Goal: Task Accomplishment & Management: Manage account settings

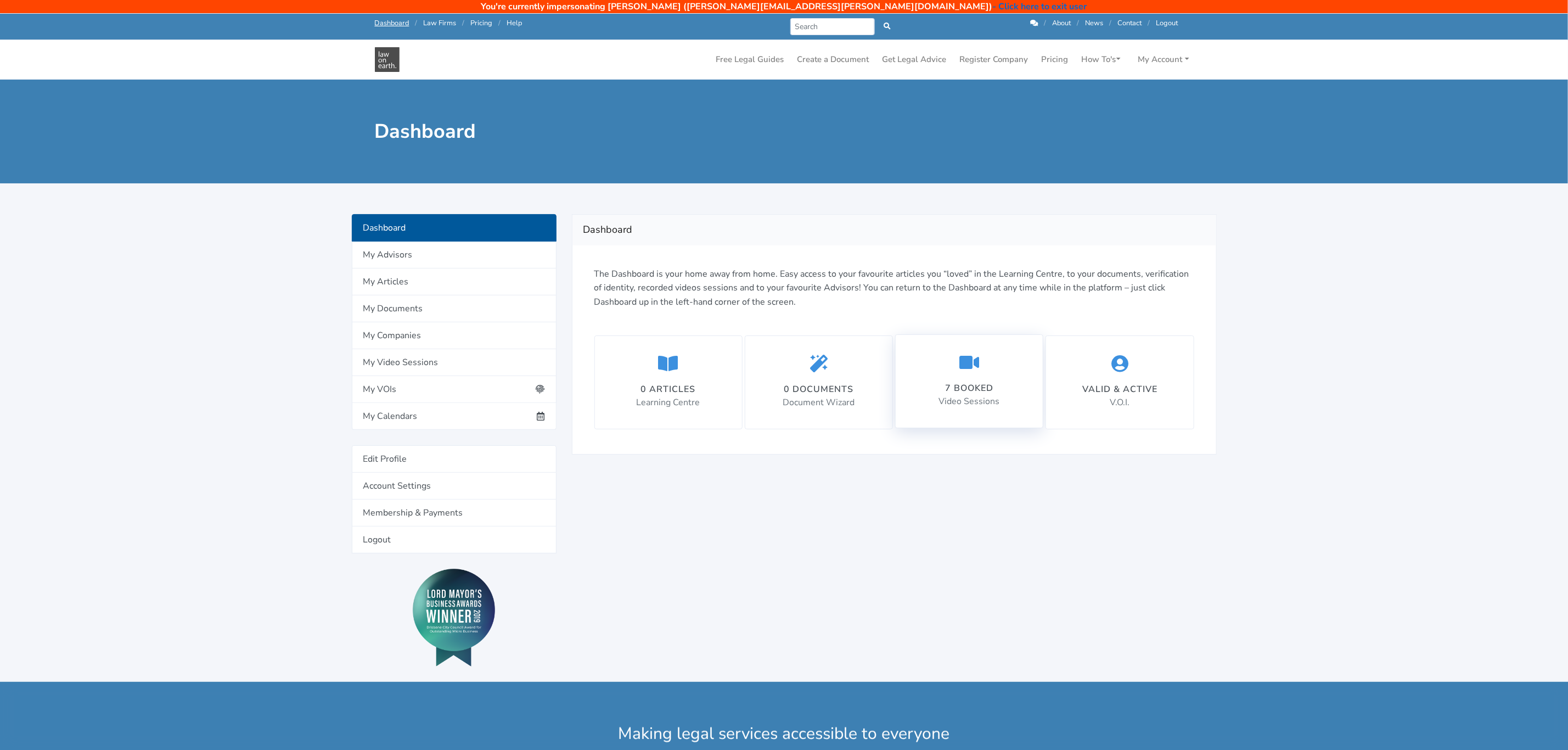
click at [963, 395] on div "7 booked Video Sessions" at bounding box center [970, 381] width 61 height 55
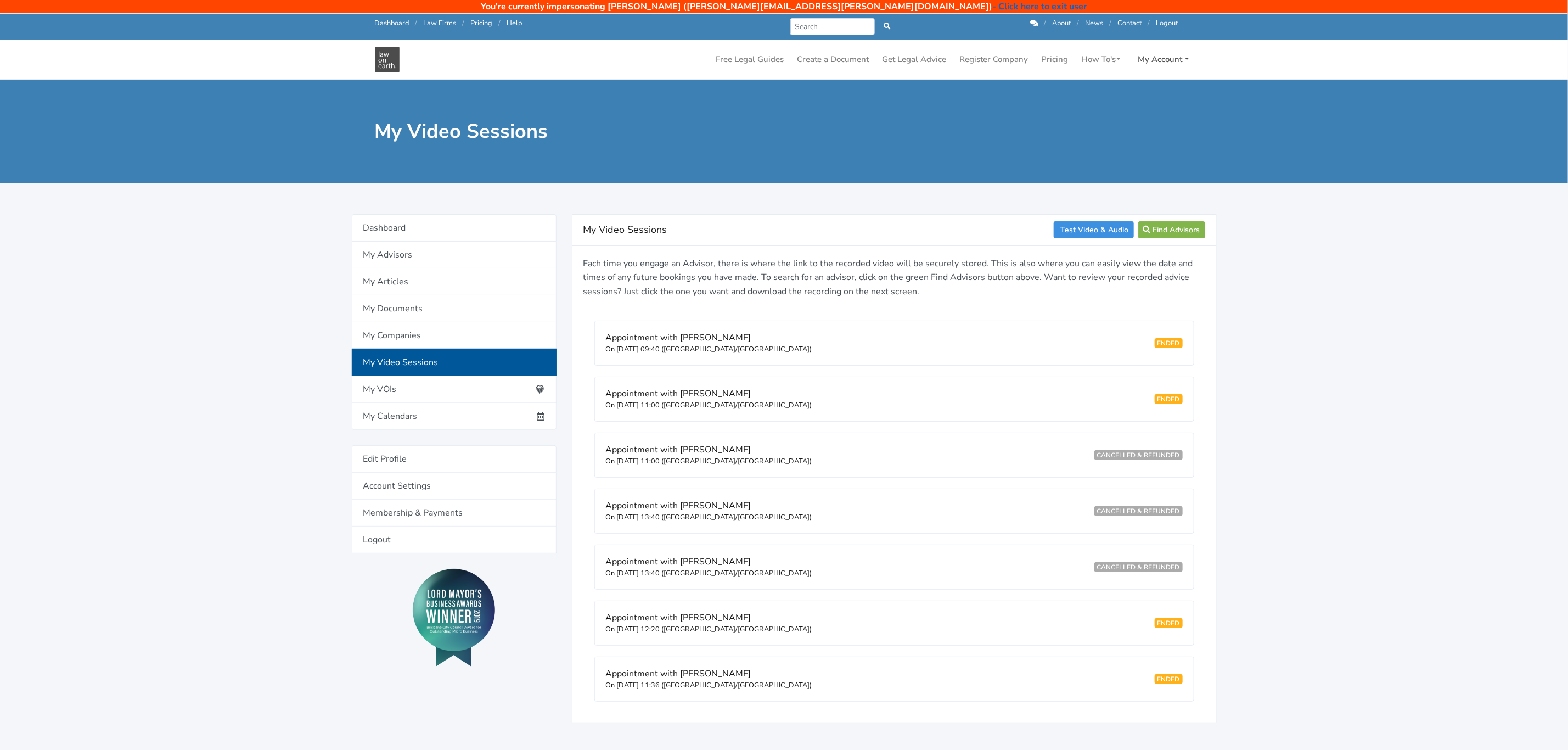
click at [1183, 56] on link "My Account" at bounding box center [1164, 60] width 60 height 22
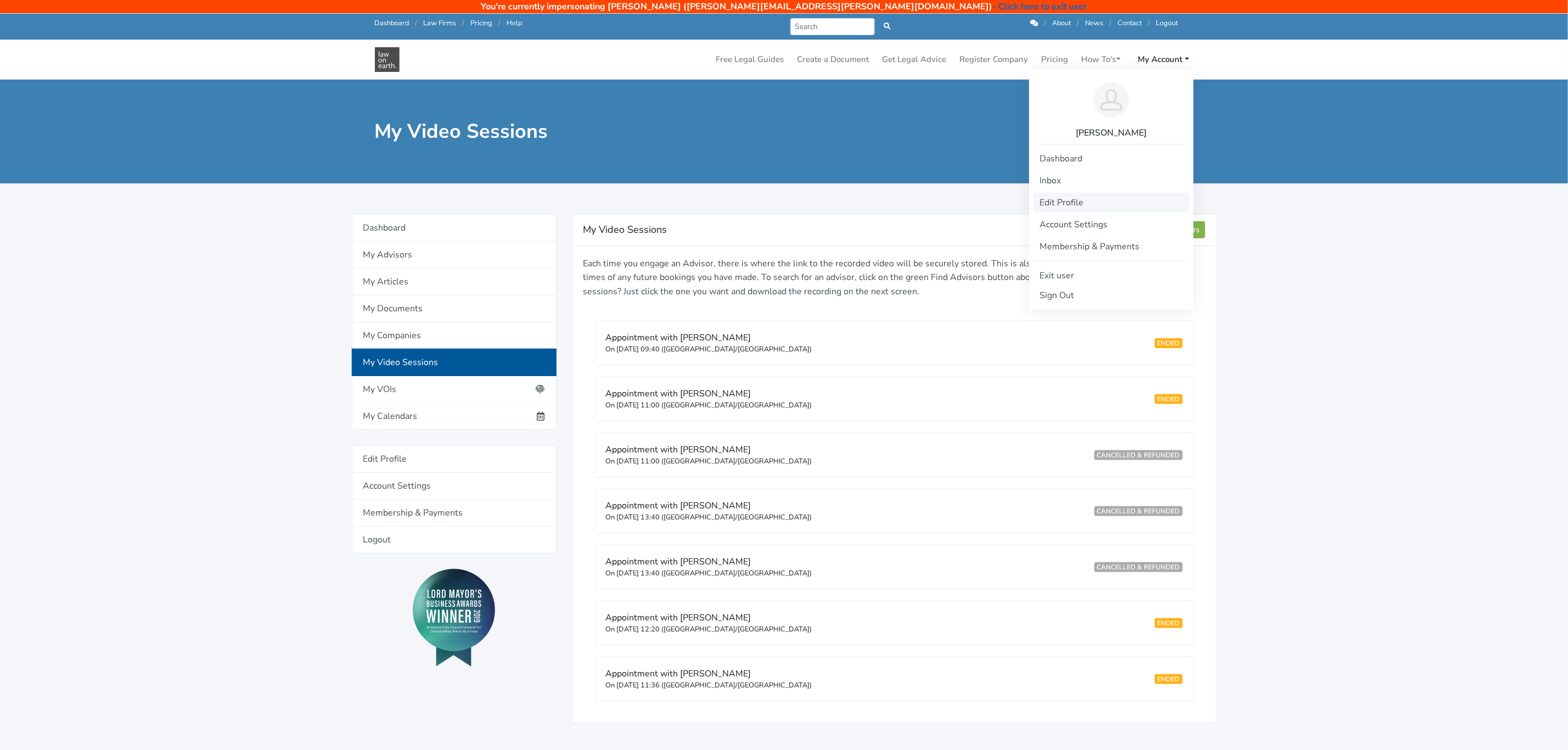
click at [1064, 203] on link "Edit Profile" at bounding box center [1111, 202] width 156 height 20
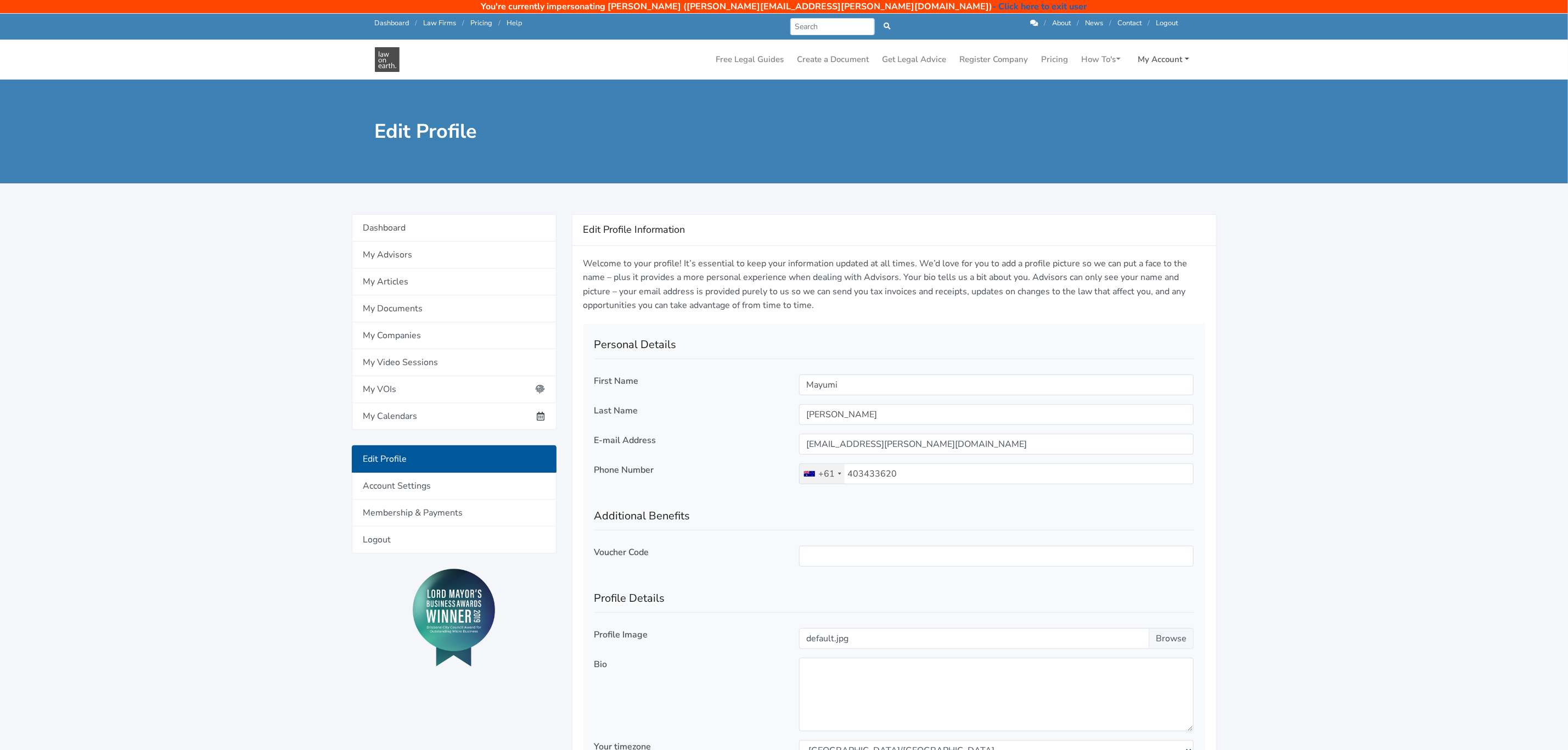
click at [1173, 53] on link "My Account" at bounding box center [1164, 60] width 60 height 22
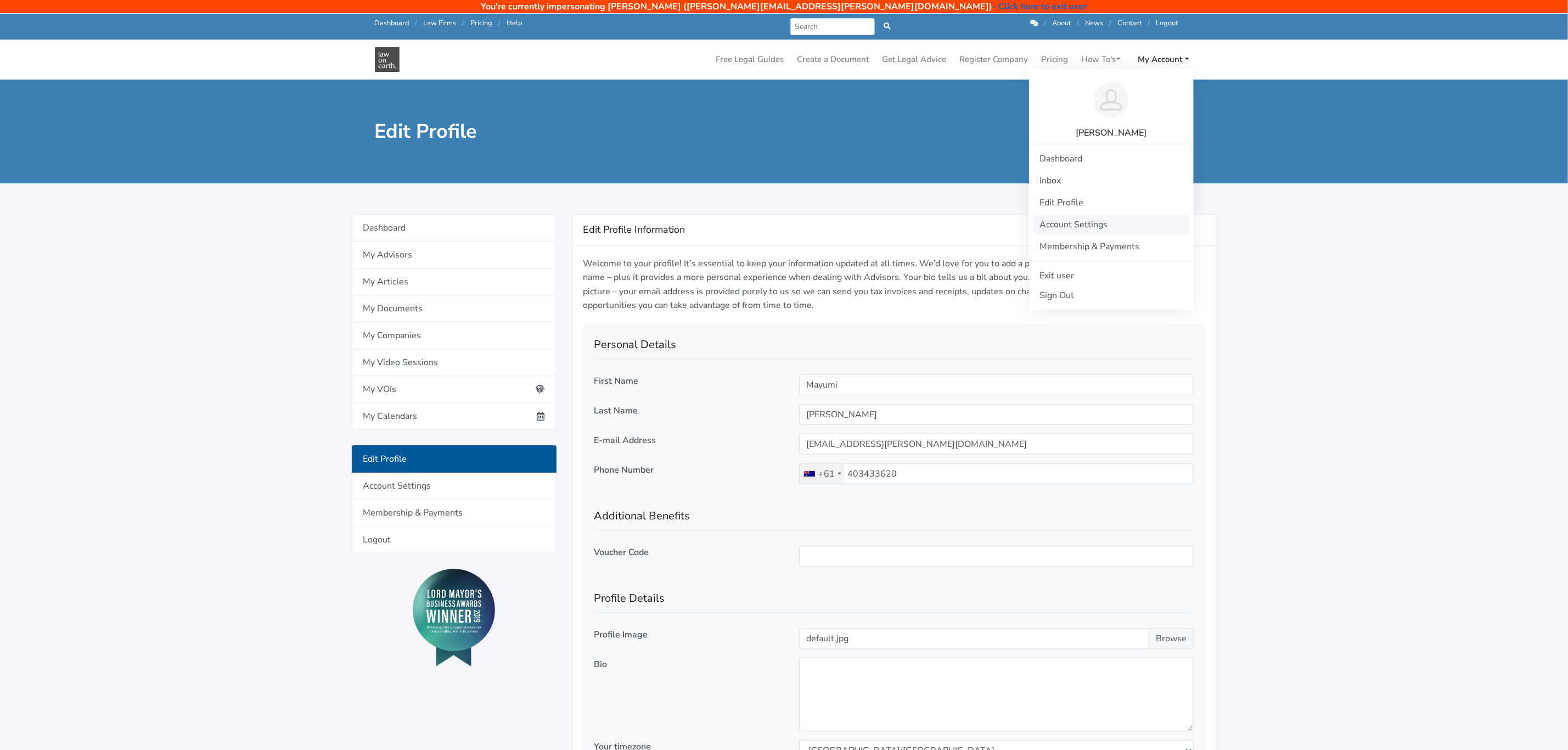
click at [1066, 222] on link "Account Settings" at bounding box center [1111, 224] width 156 height 20
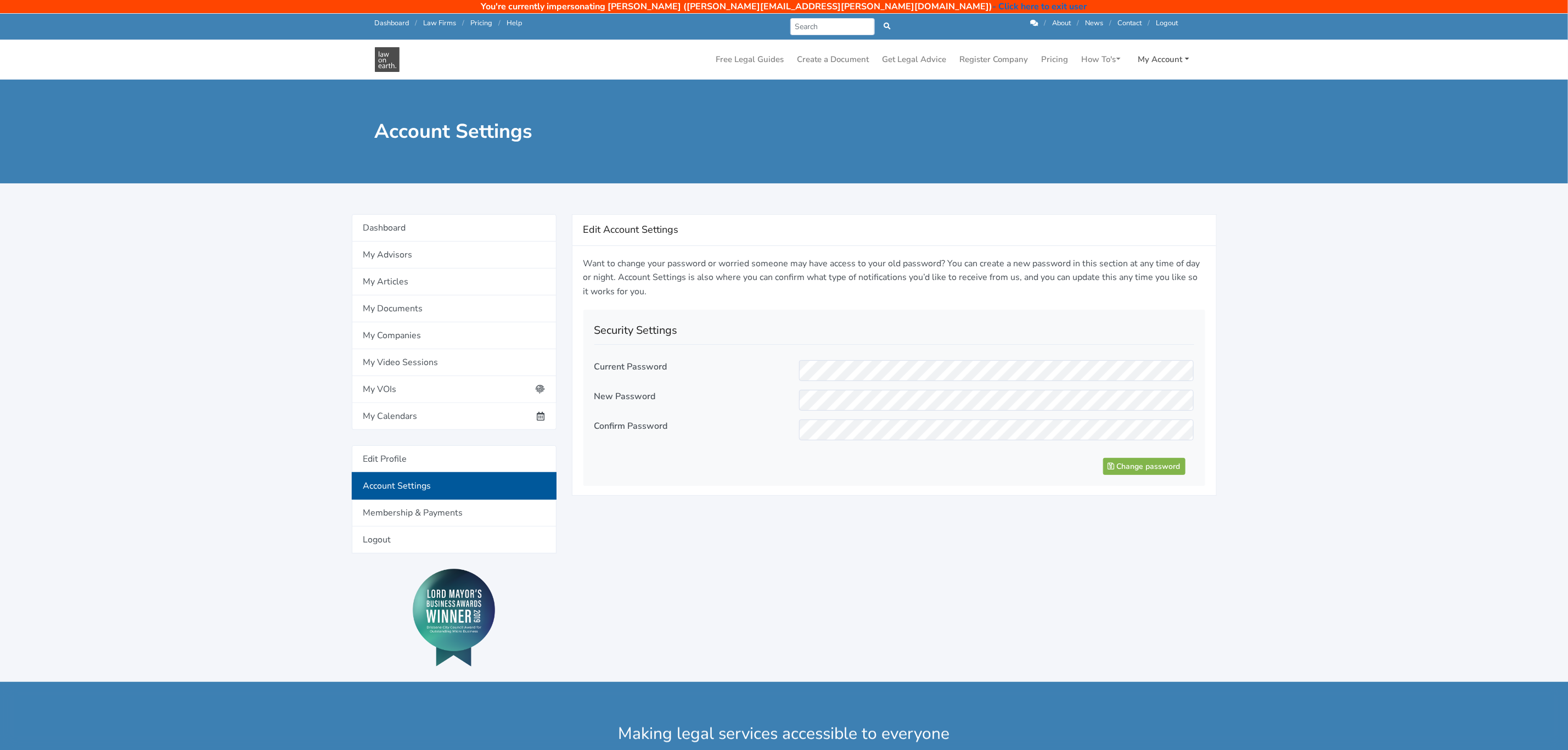
click at [1148, 51] on link "My Account" at bounding box center [1164, 60] width 60 height 22
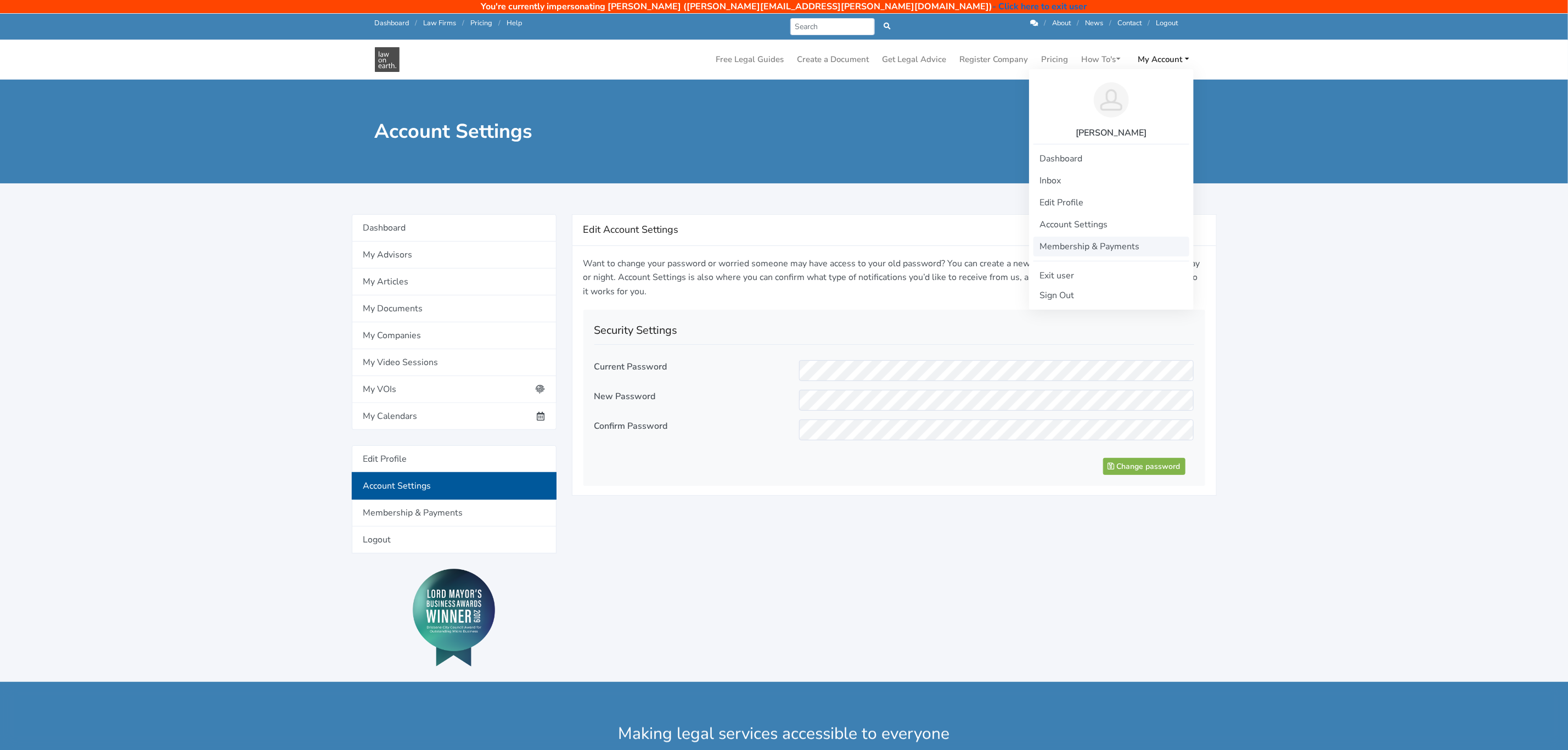
click at [1090, 243] on link "Membership & Payments" at bounding box center [1111, 246] width 156 height 20
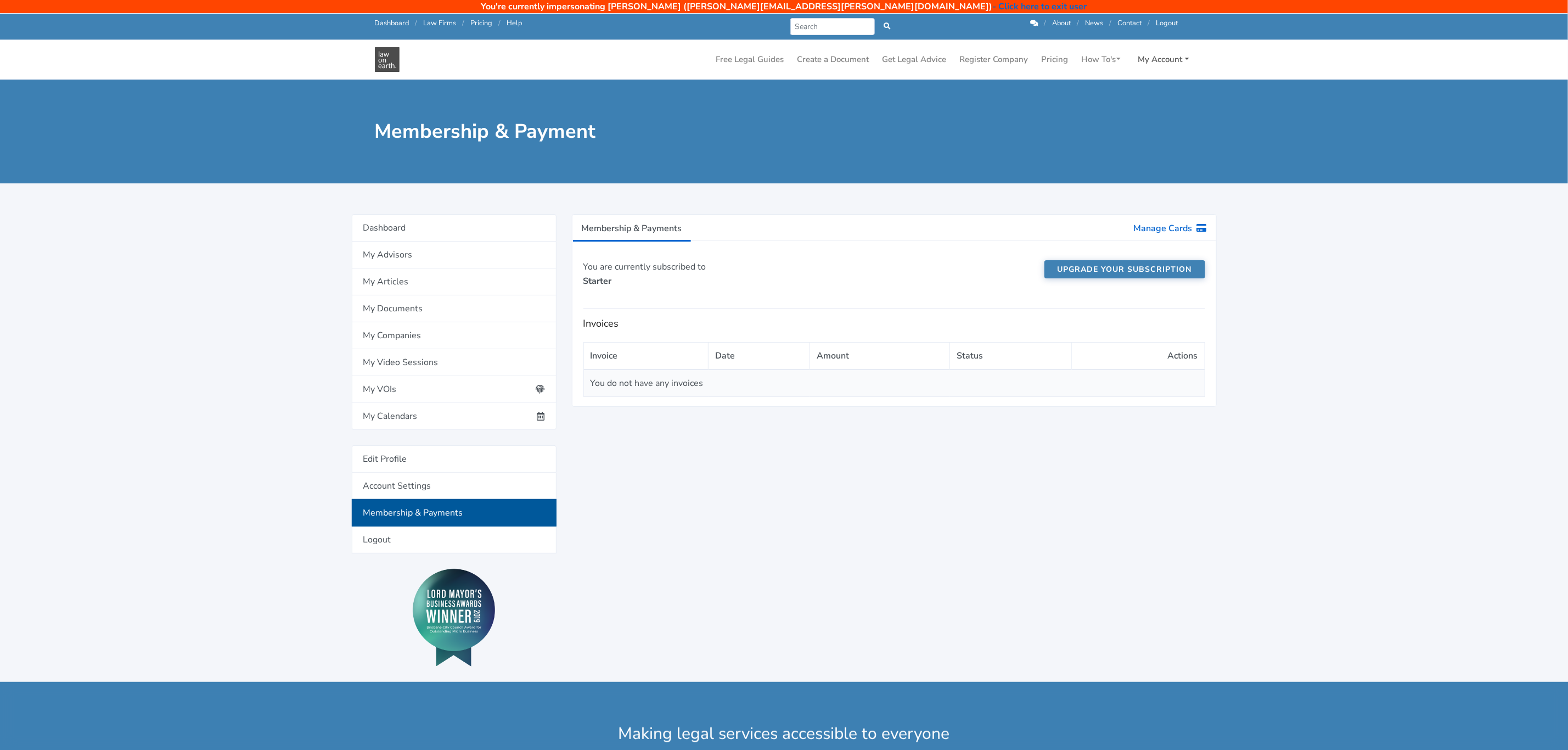
click at [1160, 53] on link "My Account" at bounding box center [1164, 60] width 60 height 22
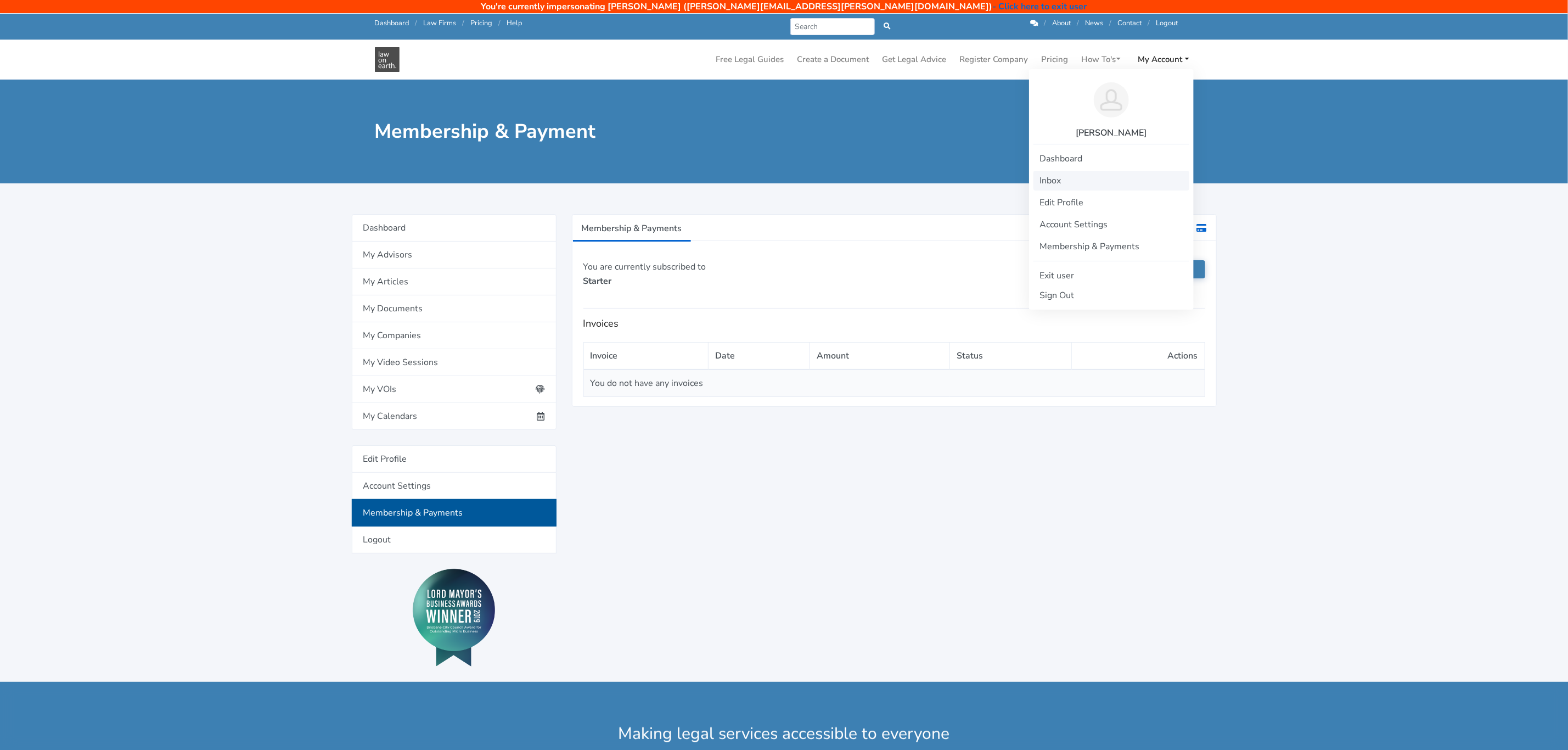
click at [1052, 180] on link "Inbox" at bounding box center [1111, 180] width 156 height 20
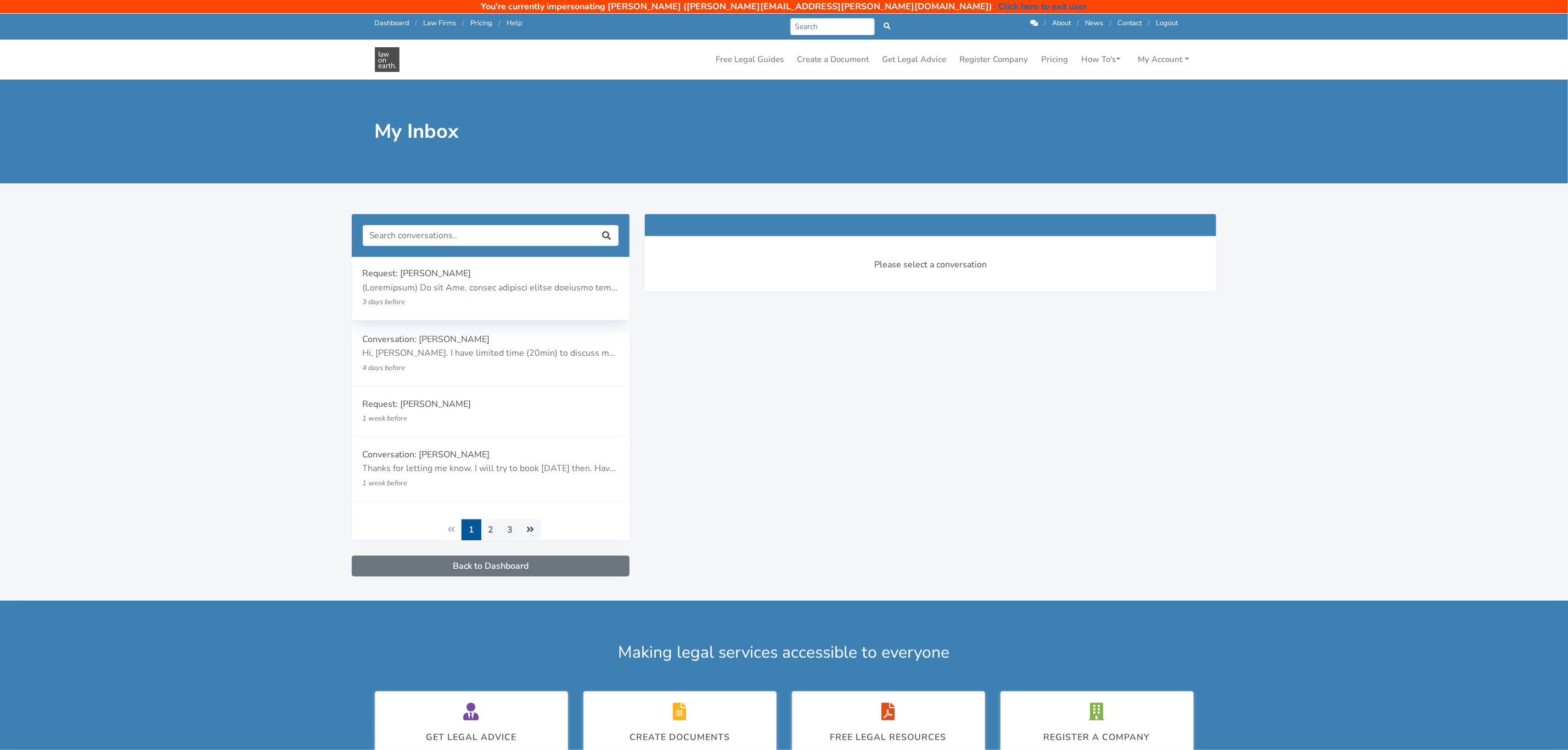
click at [441, 297] on p "3 days before" at bounding box center [468, 302] width 211 height 14
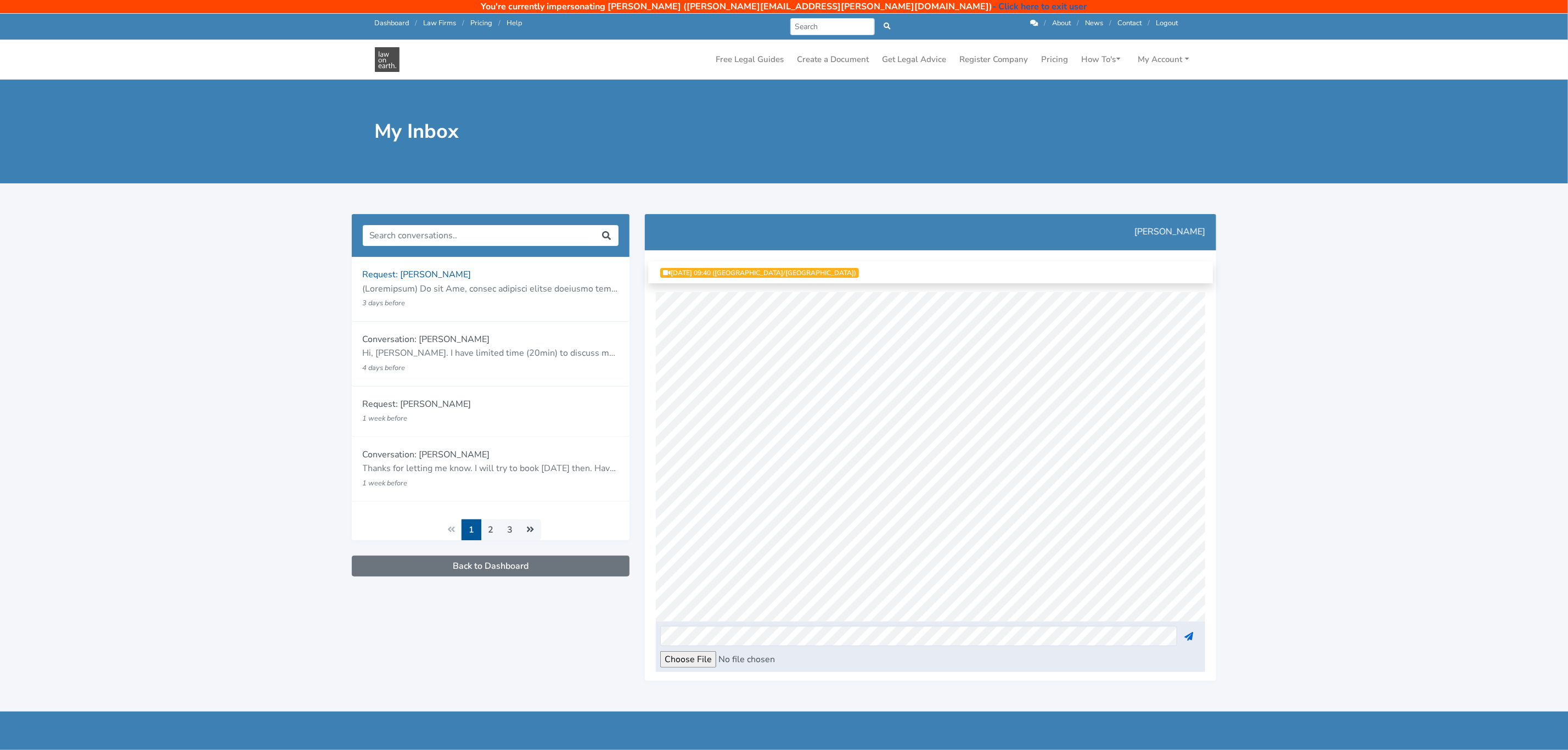
scroll to position [73, 0]
click at [474, 349] on p "Hi, Mark. I have limited time (20min) to discuss my issues with you. I truly ap…" at bounding box center [491, 352] width 257 height 14
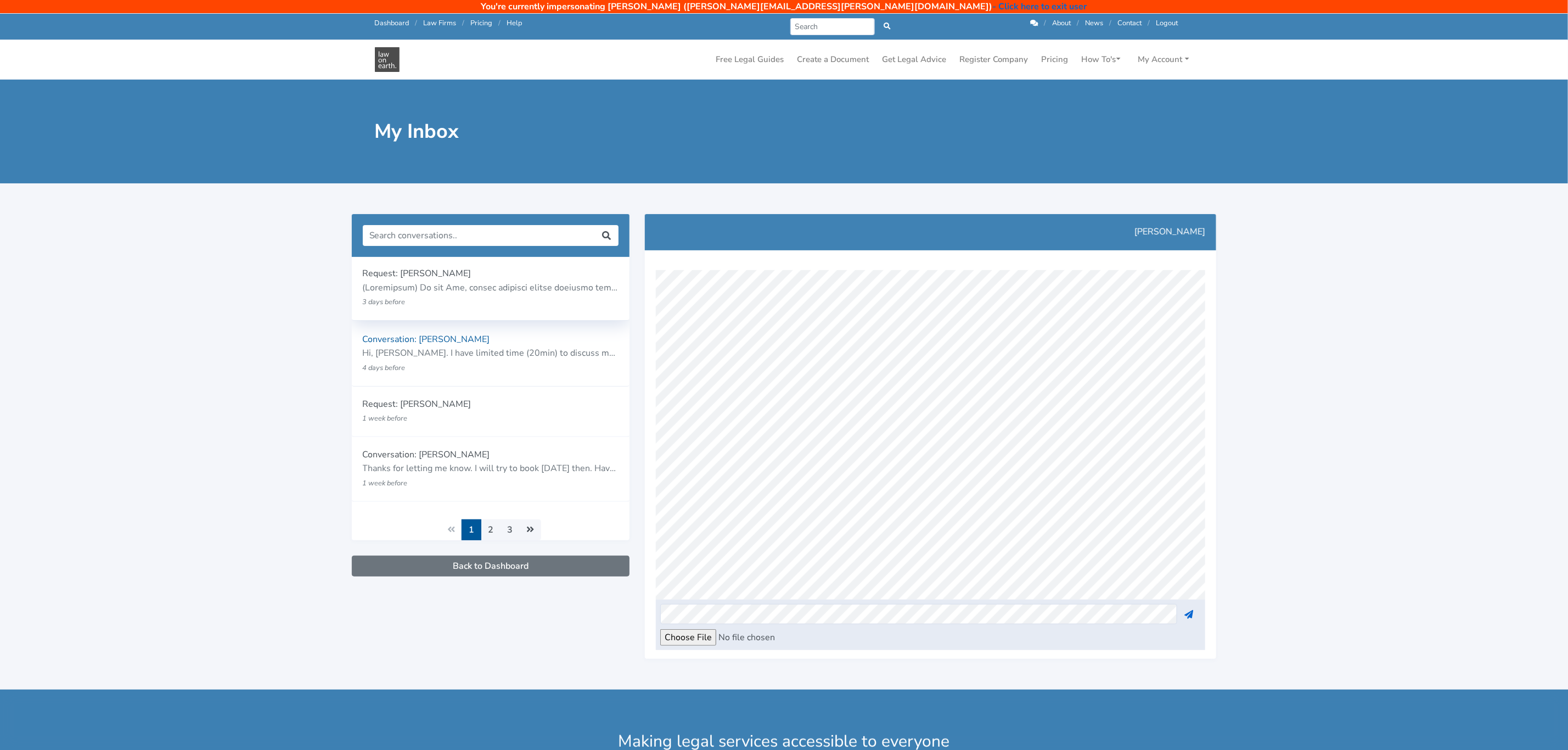
click at [422, 298] on p "3 days before" at bounding box center [468, 302] width 211 height 14
click at [381, 23] on link "Dashboard" at bounding box center [392, 23] width 34 height 10
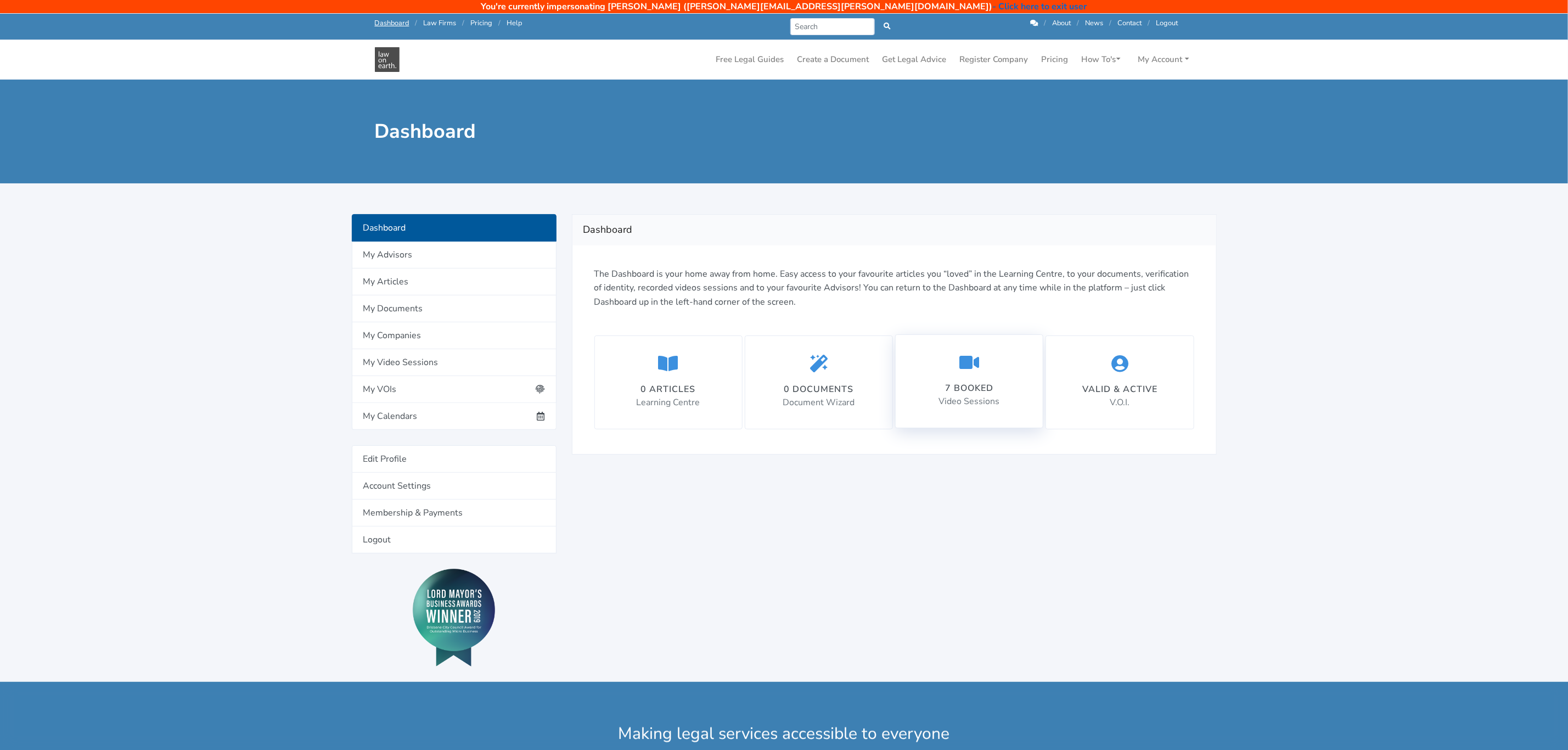
click at [978, 391] on div "7 booked" at bounding box center [970, 388] width 61 height 13
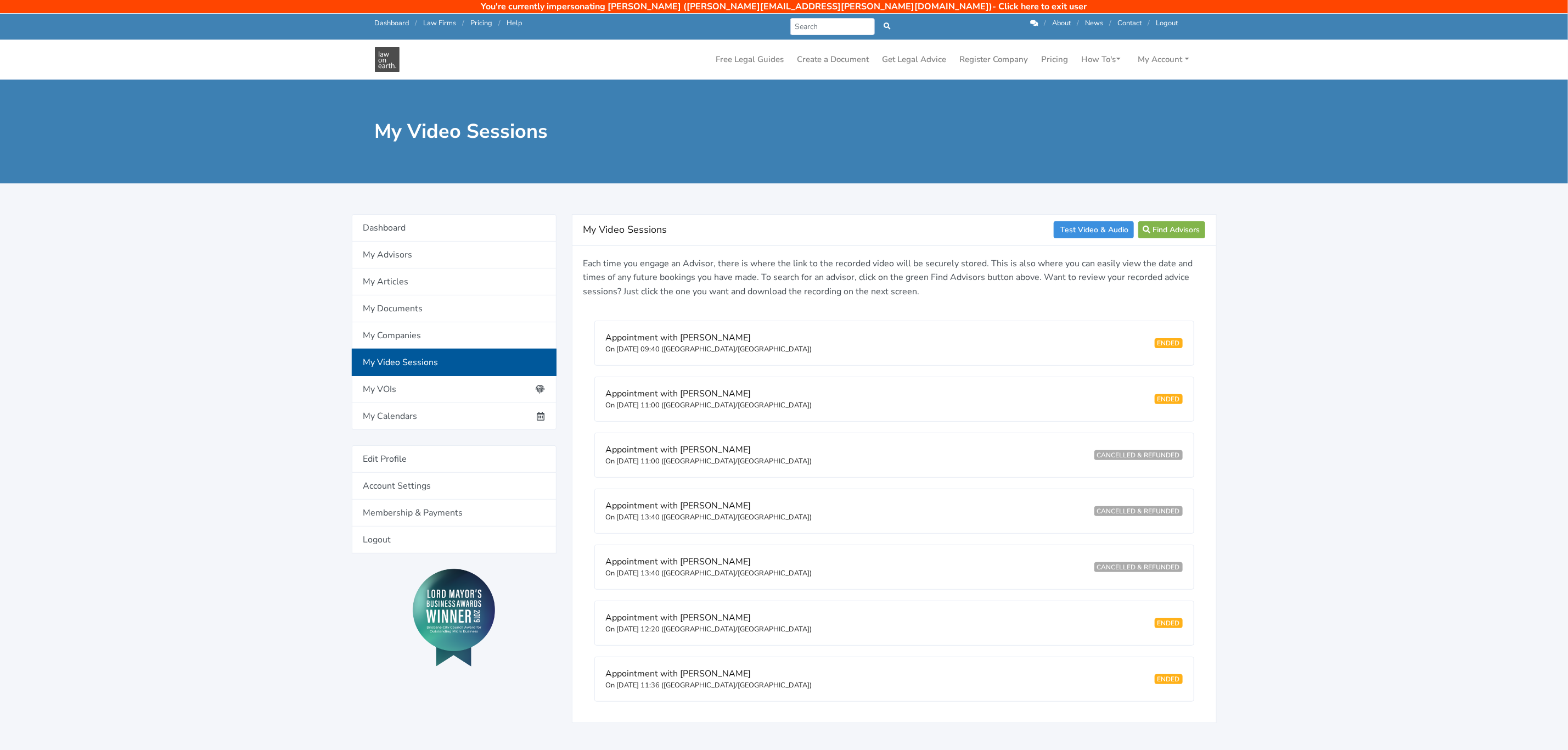
click at [993, 2] on link "- Click here to exit user" at bounding box center [1040, 6] width 95 height 12
